Goal: Check status: Check status

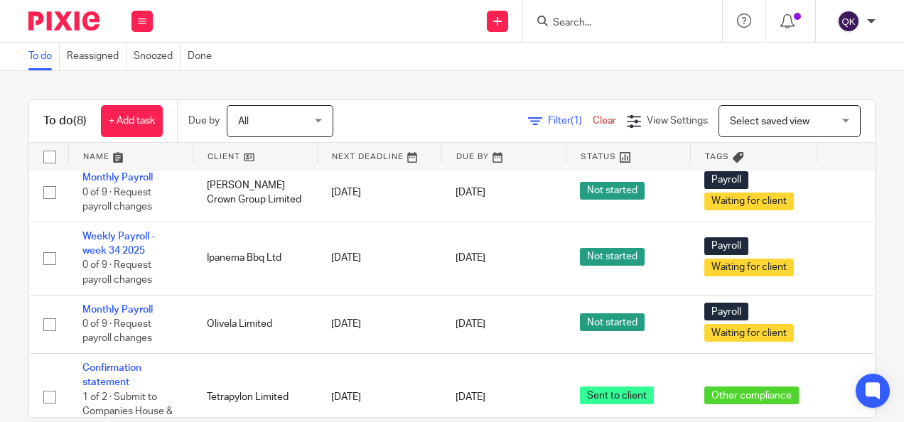
scroll to position [142, 0]
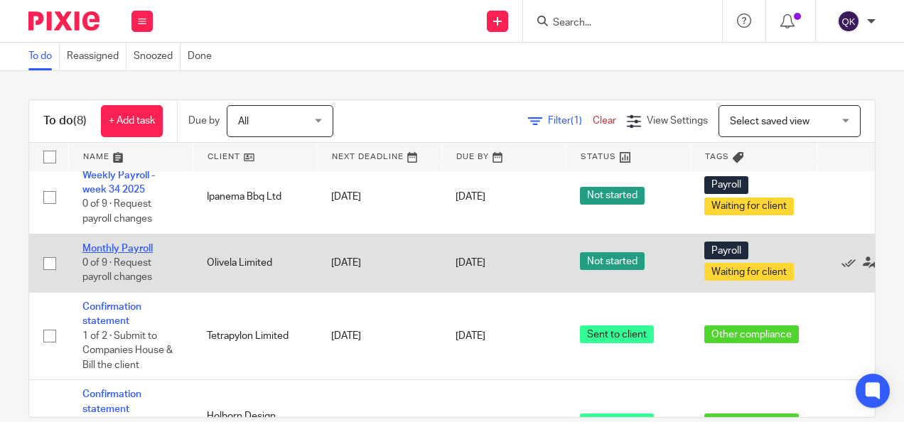
click at [105, 247] on link "Monthly Payroll" at bounding box center [117, 249] width 70 height 10
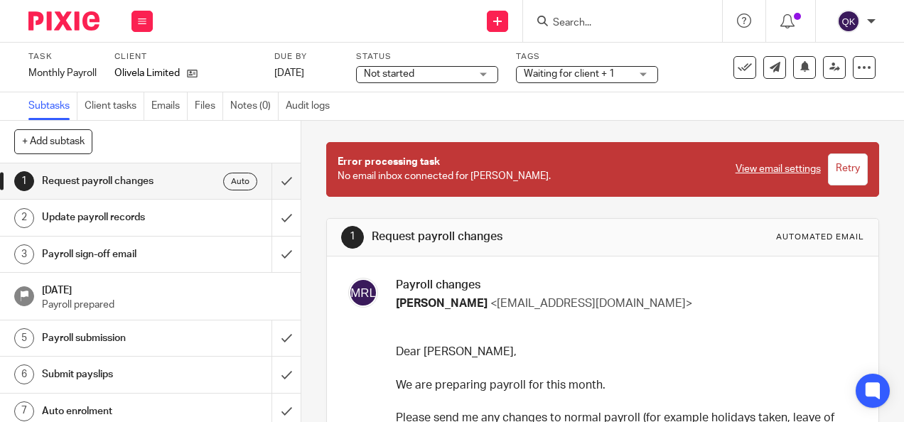
click at [486, 82] on div "Not started Not started" at bounding box center [427, 74] width 142 height 17
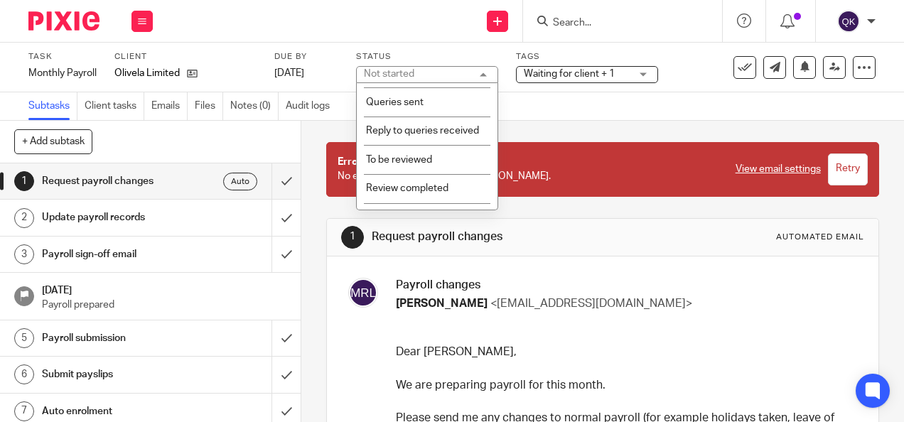
scroll to position [291, 0]
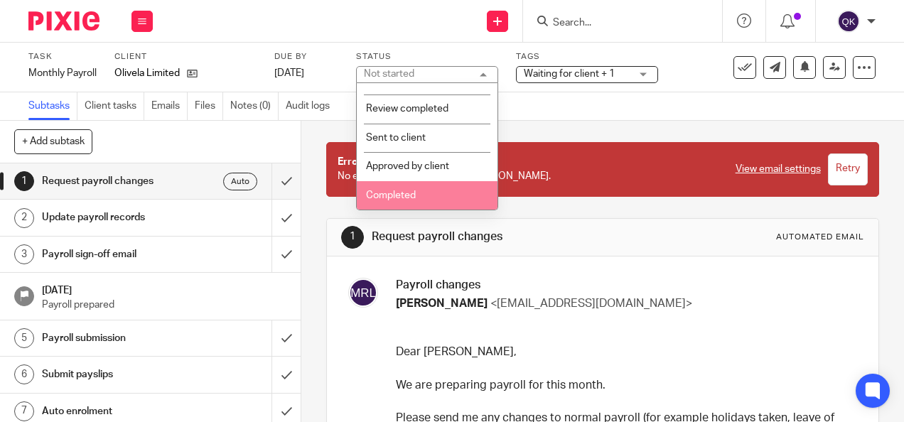
click at [407, 187] on li "Completed" at bounding box center [427, 195] width 141 height 29
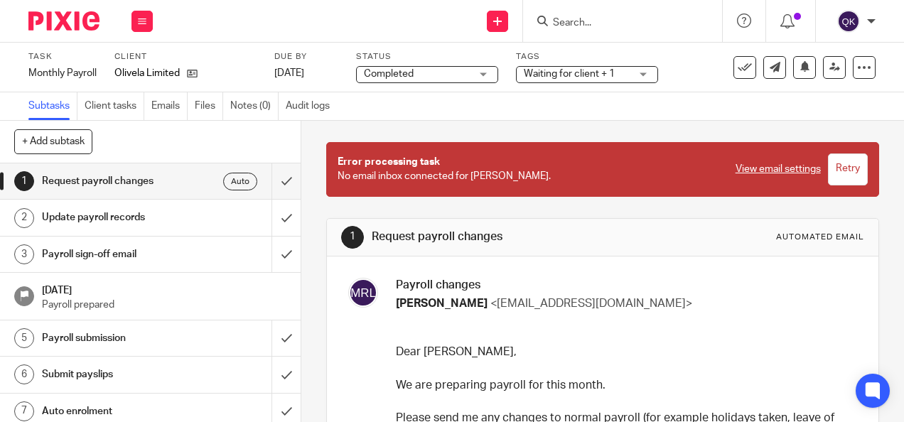
click at [584, 82] on div "Waiting for client + 1" at bounding box center [587, 74] width 142 height 17
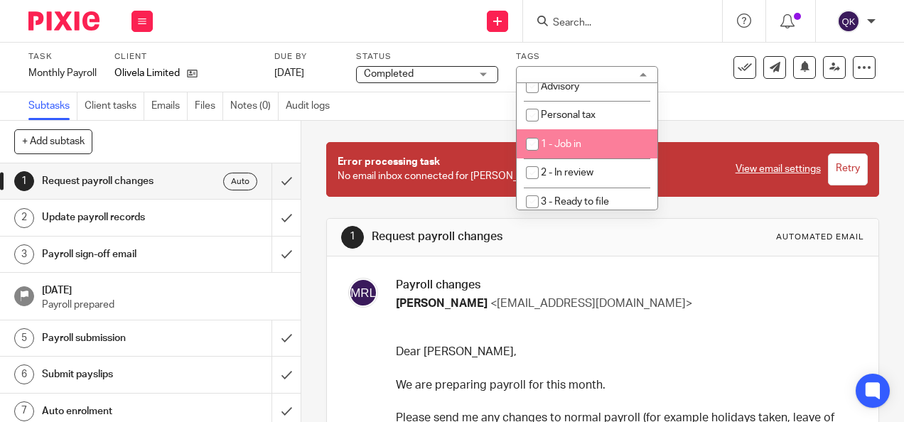
scroll to position [0, 0]
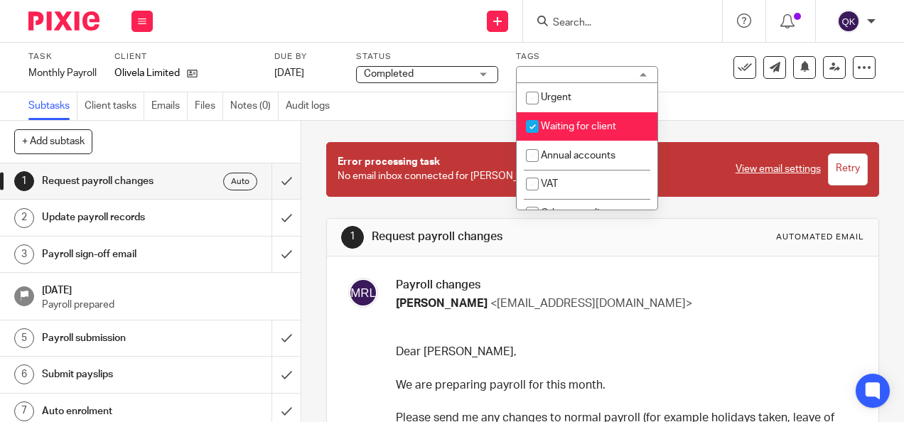
click at [718, 97] on div "Subtasks Client tasks Emails Files Notes (0) Audit logs" at bounding box center [452, 106] width 904 height 28
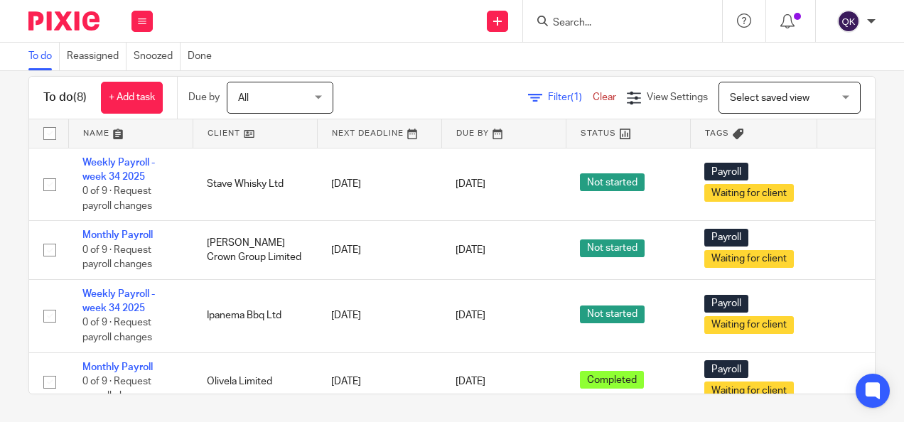
click at [289, 18] on div "Send new email Create task Add client Request signature Get Support Contact via…" at bounding box center [535, 21] width 737 height 42
click at [421, 15] on div "Send new email Create task Add client Request signature Get Support Contact via…" at bounding box center [535, 21] width 737 height 42
